Goal: Find specific page/section: Find specific page/section

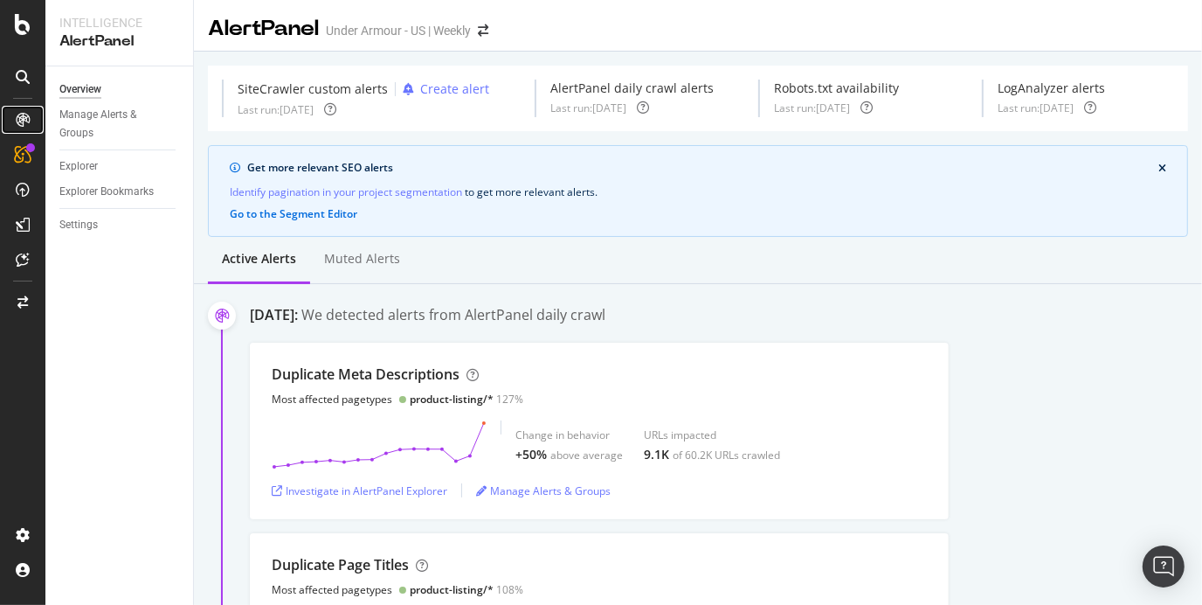
click at [19, 124] on icon at bounding box center [23, 120] width 14 height 14
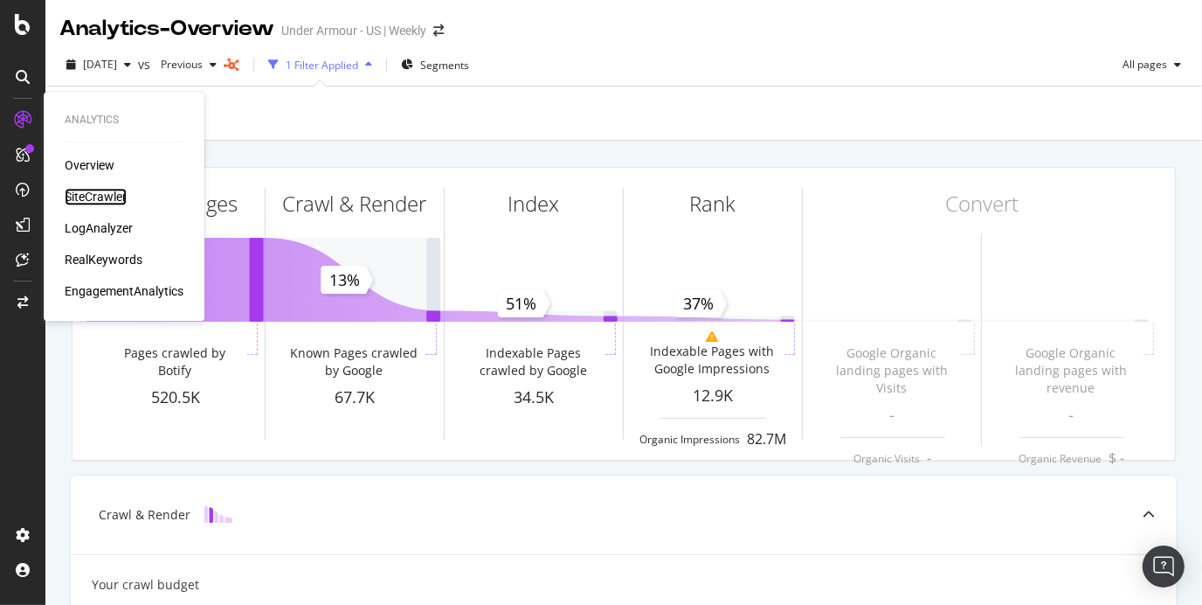
click at [110, 203] on div "SiteCrawler" at bounding box center [96, 196] width 62 height 17
